Goal: Transaction & Acquisition: Download file/media

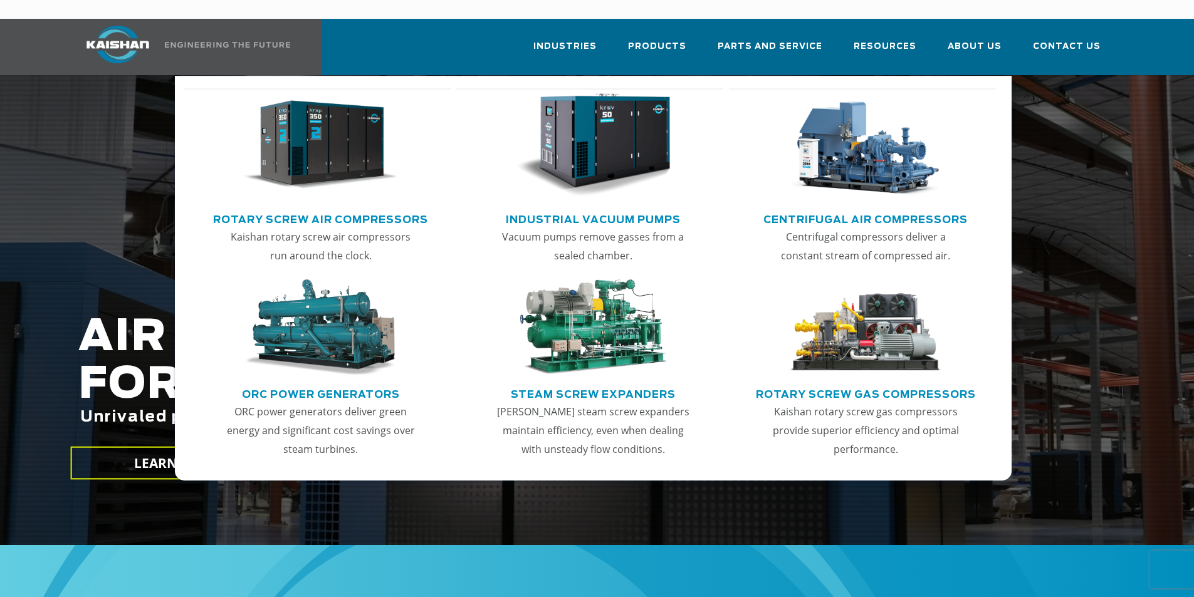
click at [306, 165] on img "Main menu" at bounding box center [320, 145] width 154 height 104
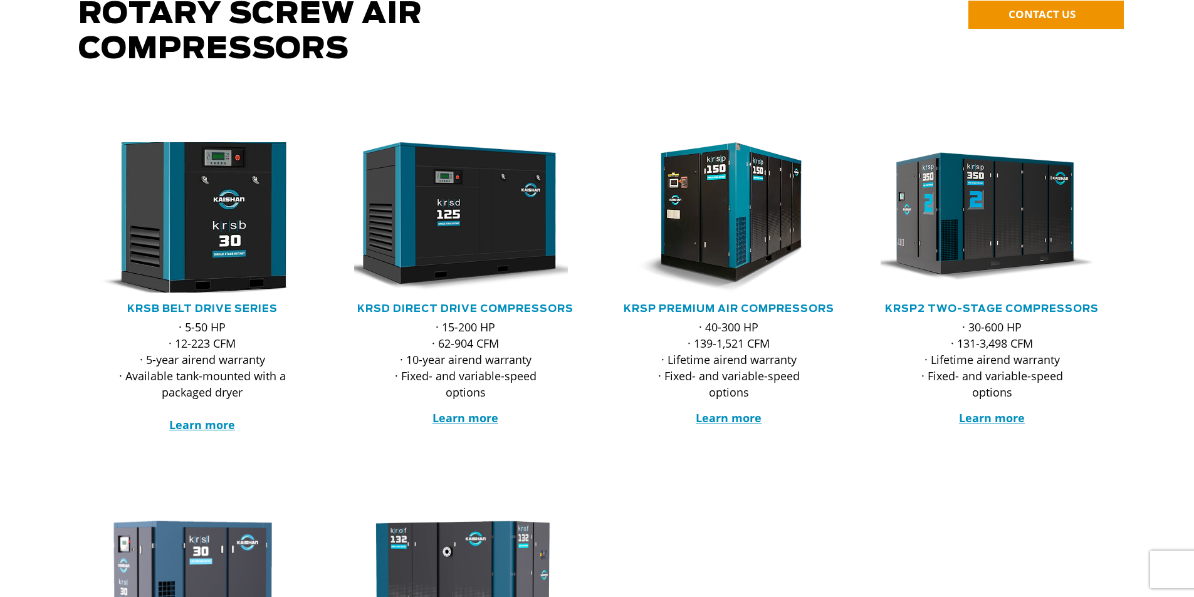
scroll to position [188, 0]
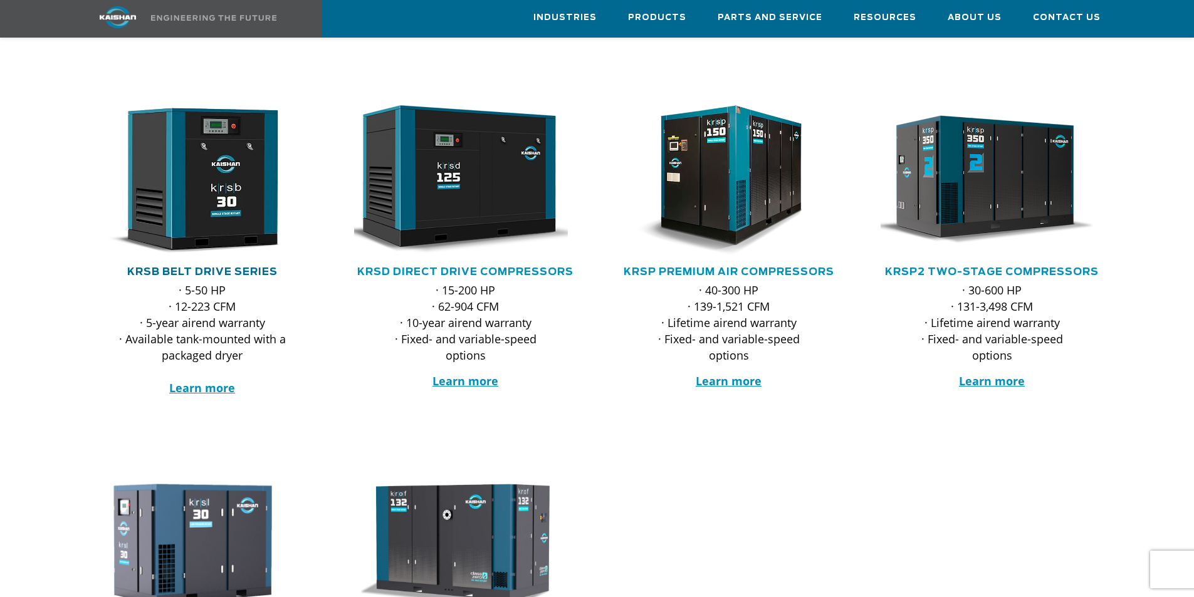
click at [205, 267] on link "KRSB Belt Drive Series" at bounding box center [202, 272] width 150 height 10
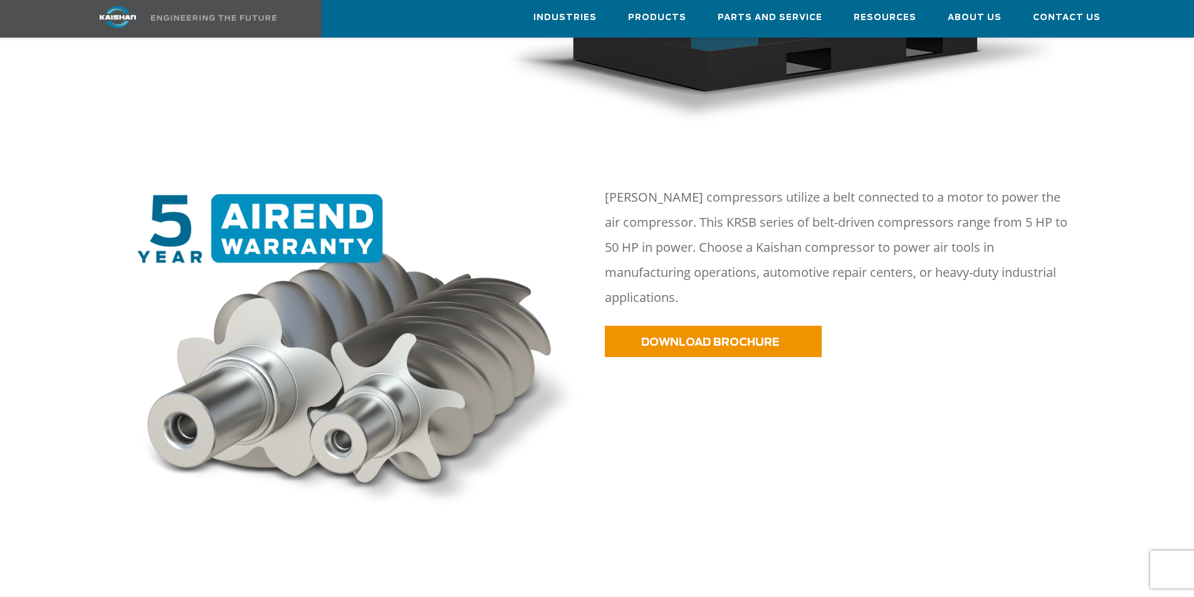
scroll to position [527, 0]
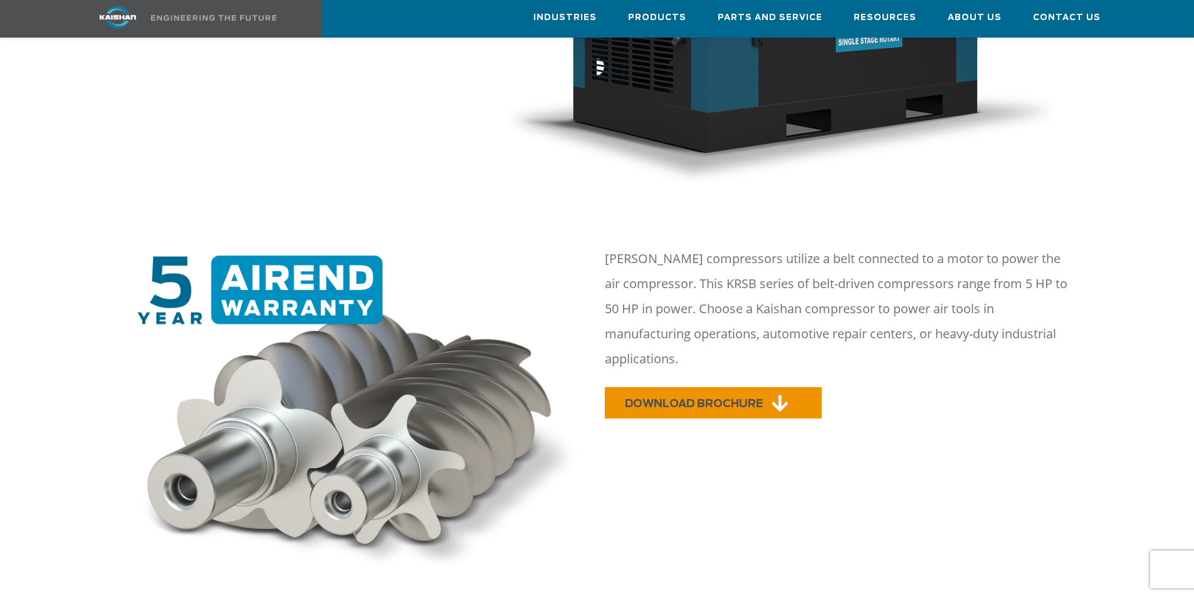
click at [731, 398] on span "DOWNLOAD BROCHURE" at bounding box center [694, 403] width 138 height 11
